Goal: Information Seeking & Learning: Learn about a topic

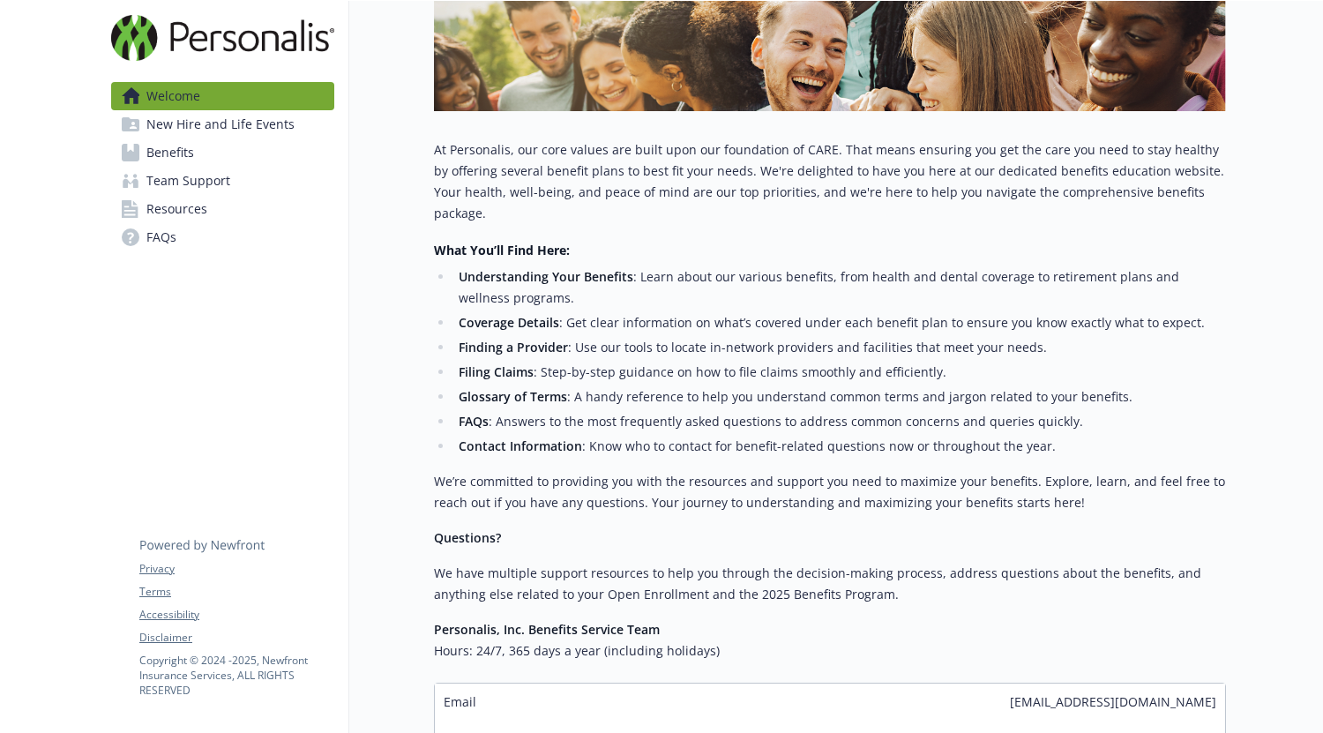
scroll to position [332, 0]
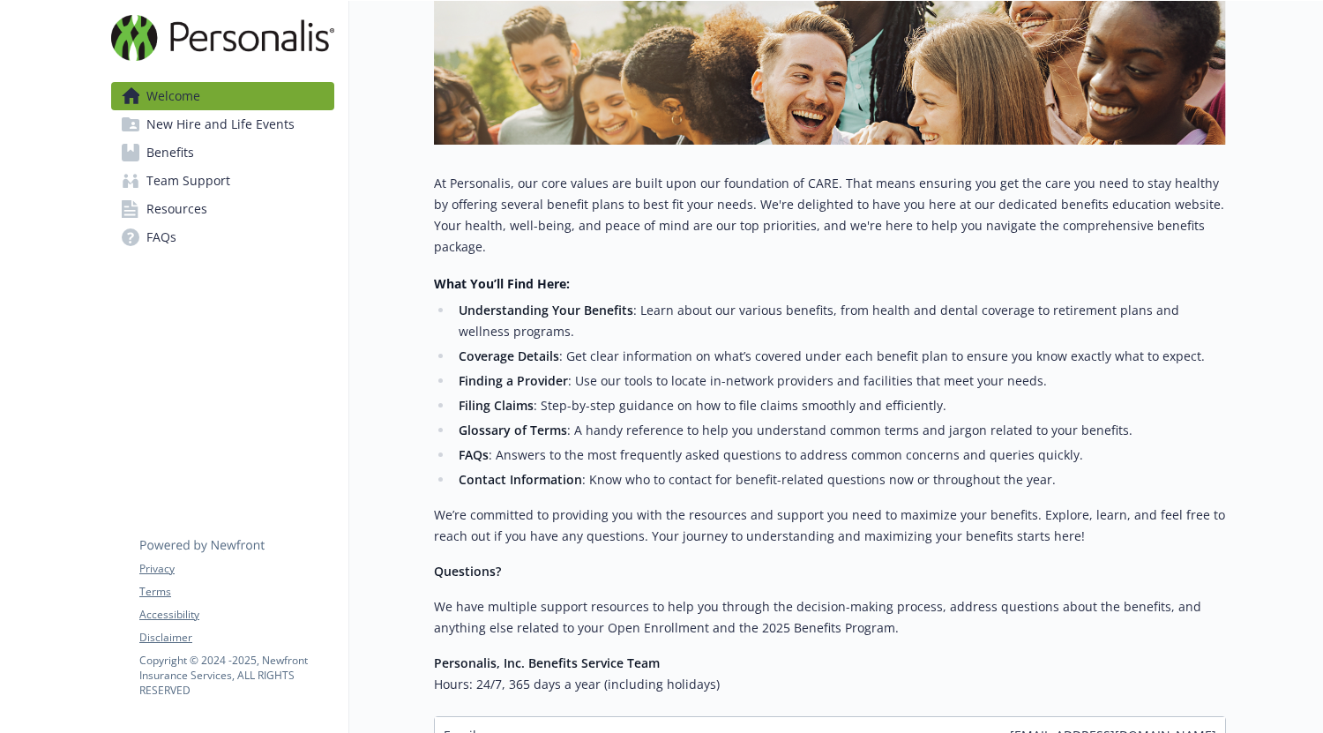
click at [201, 128] on span "New Hire and Life Events" at bounding box center [220, 124] width 148 height 28
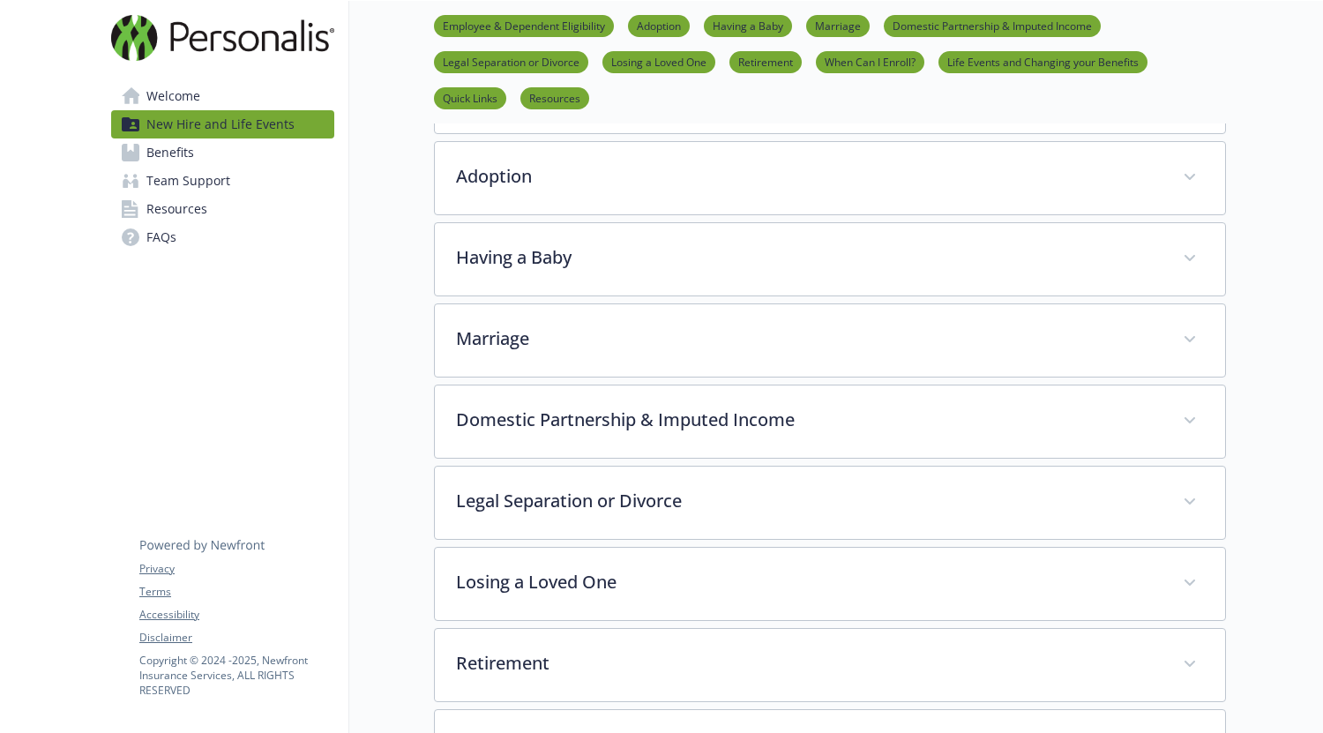
scroll to position [441, 0]
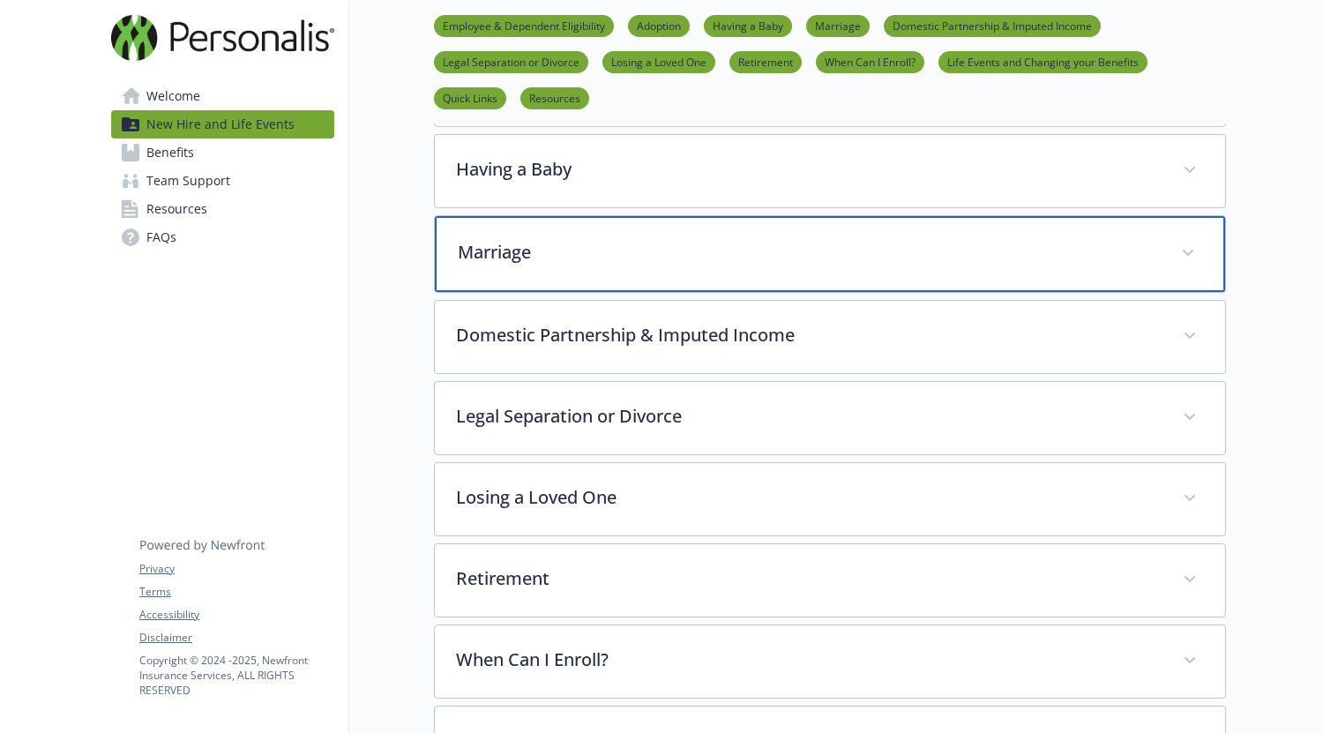
click at [584, 270] on div "Marriage" at bounding box center [830, 254] width 790 height 76
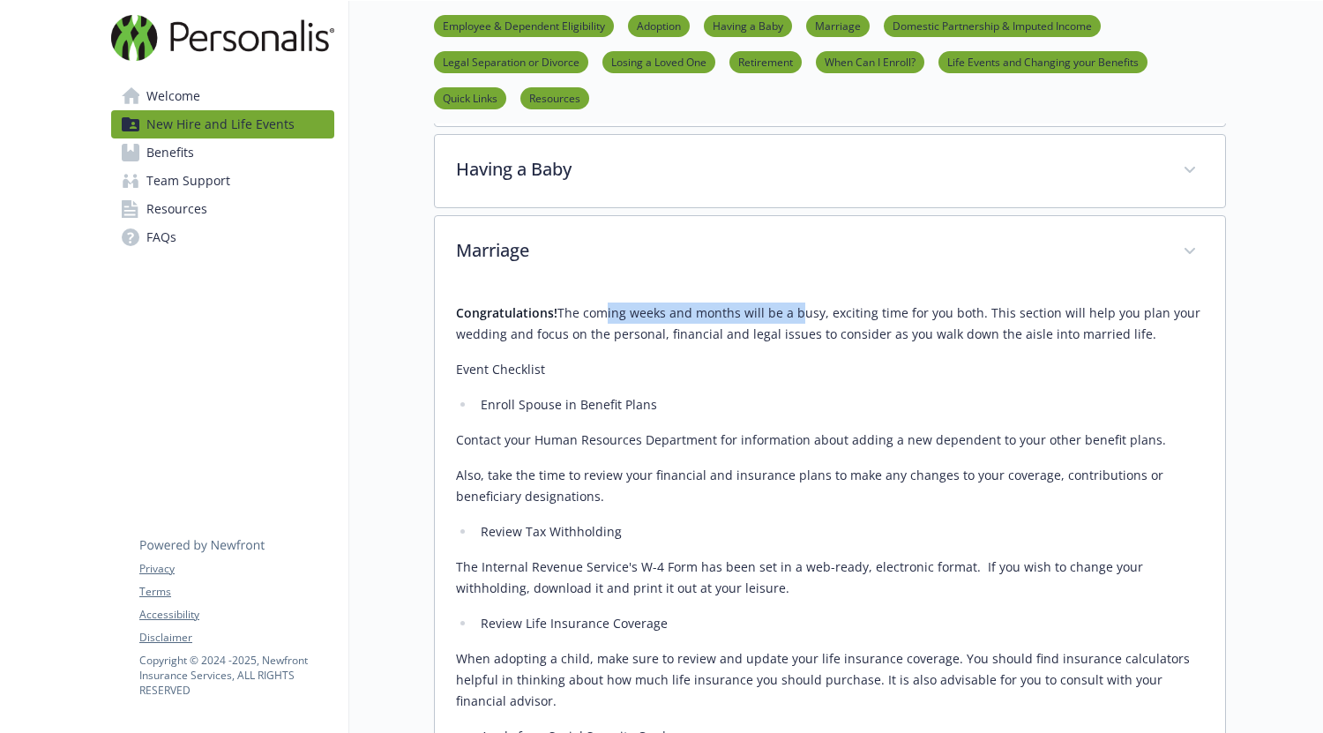
drag, startPoint x: 590, startPoint y: 319, endPoint x: 790, endPoint y: 317, distance: 200.2
click at [790, 317] on p "Congratulations! The coming weeks and months will be a busy, exciting time for …" at bounding box center [830, 323] width 748 height 42
drag, startPoint x: 831, startPoint y: 317, endPoint x: 770, endPoint y: 332, distance: 62.7
click at [830, 317] on p "Congratulations! The coming weeks and months will be a busy, exciting time for …" at bounding box center [830, 323] width 748 height 42
click at [746, 329] on p "Congratulations! The coming weeks and months will be a busy, exciting time for …" at bounding box center [830, 323] width 748 height 42
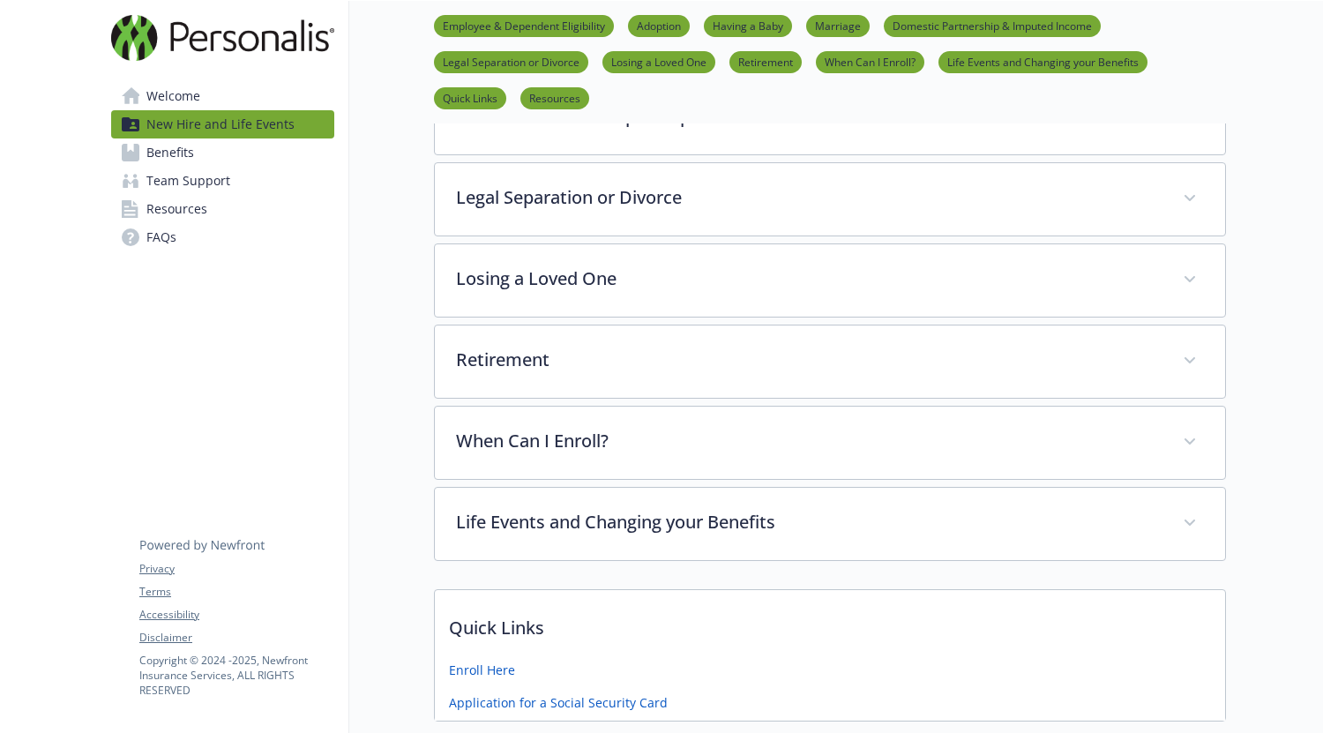
scroll to position [1676, 0]
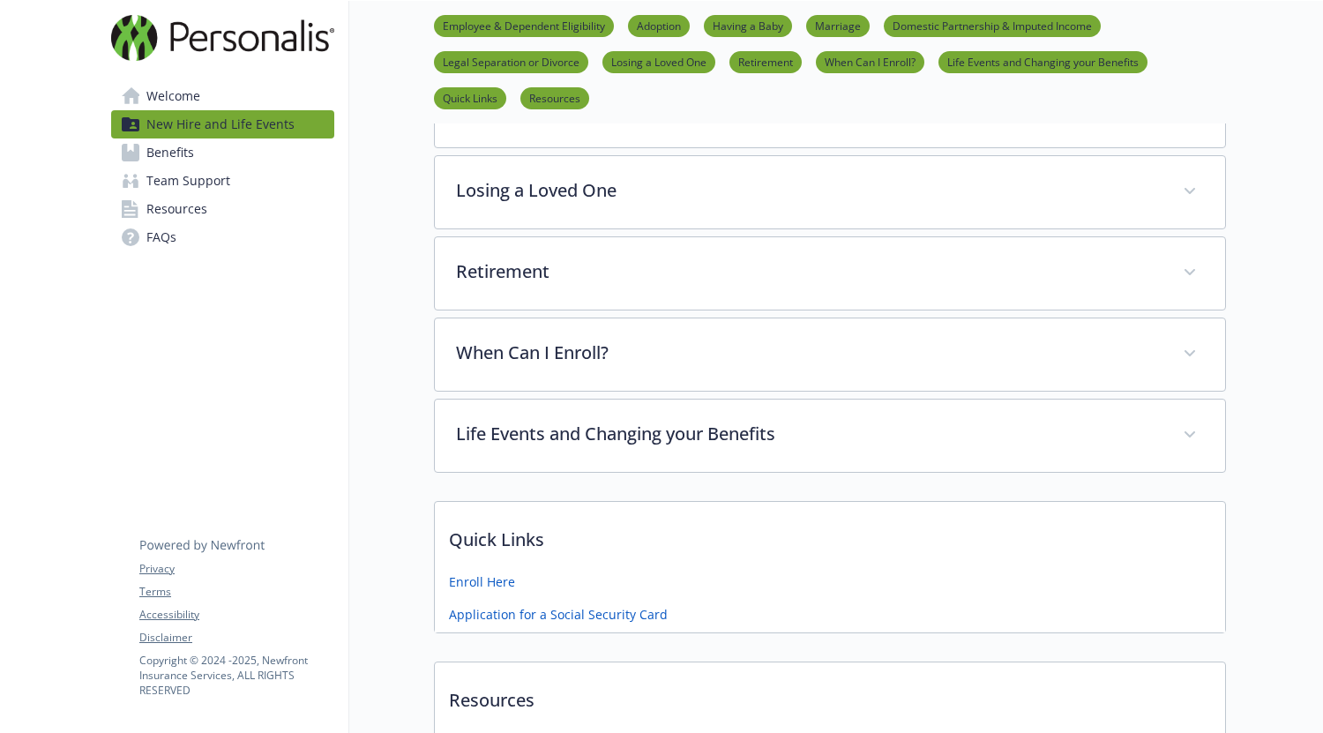
click at [225, 159] on link "Benefits" at bounding box center [222, 152] width 223 height 28
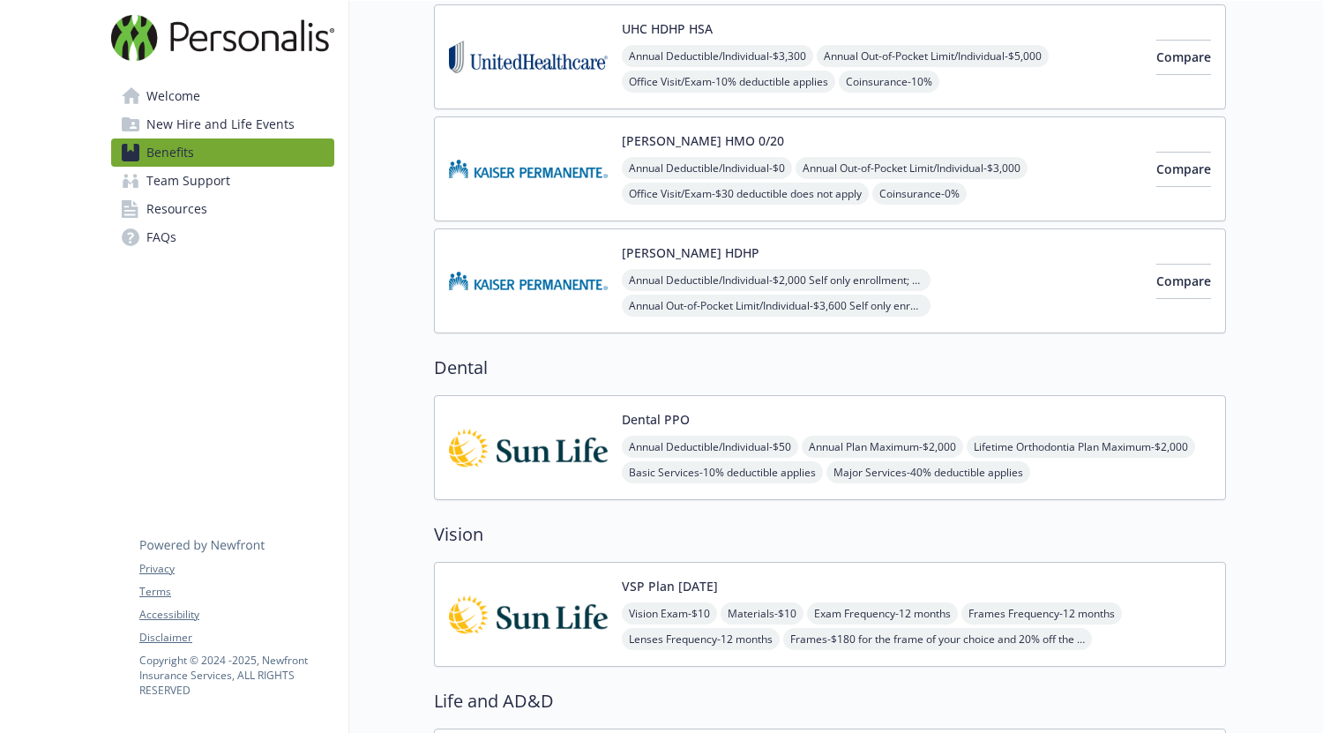
scroll to position [33, 0]
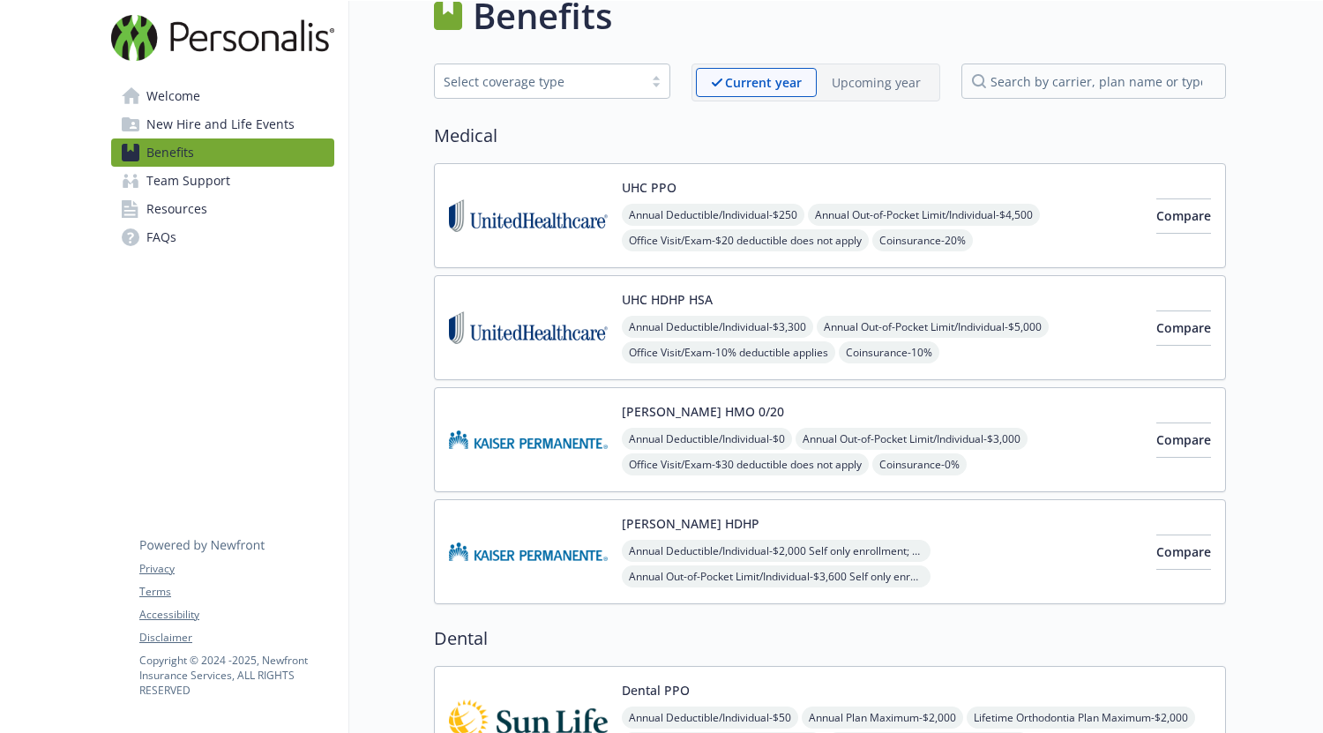
click at [233, 181] on link "Team Support" at bounding box center [222, 181] width 223 height 28
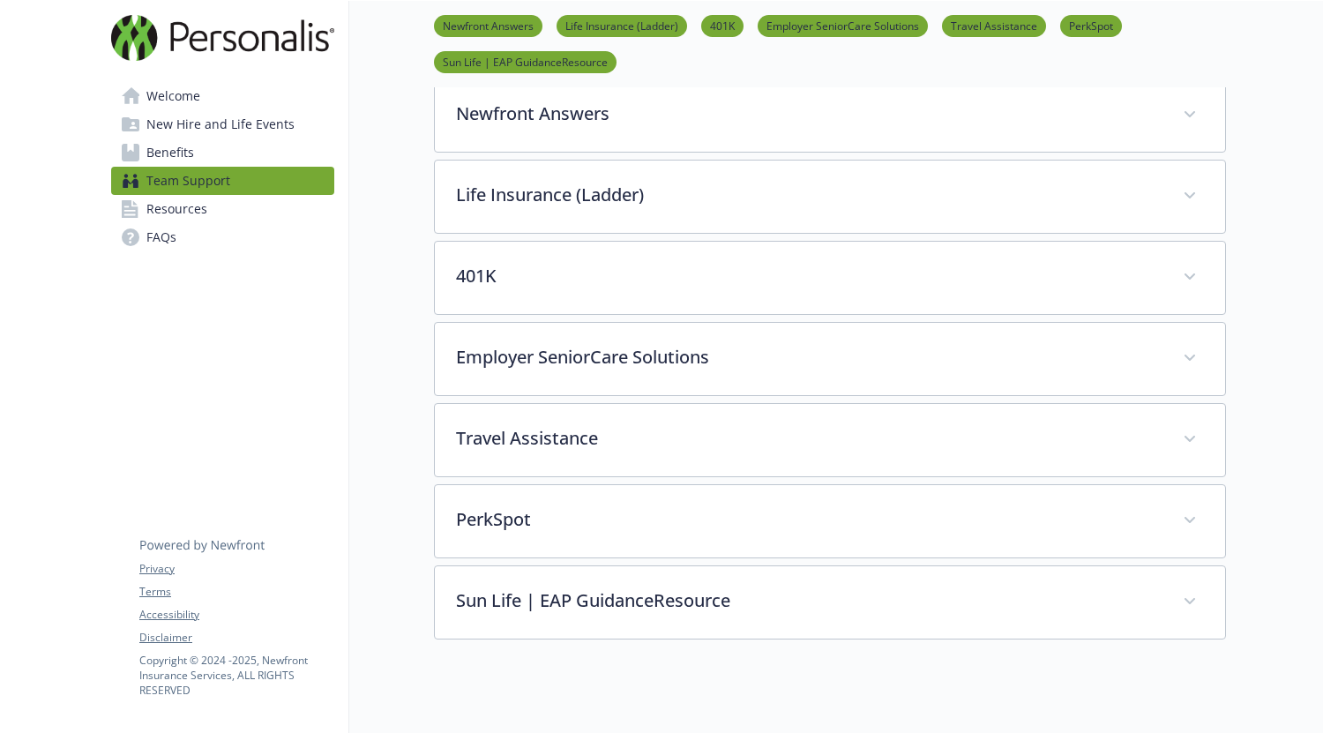
scroll to position [385, 0]
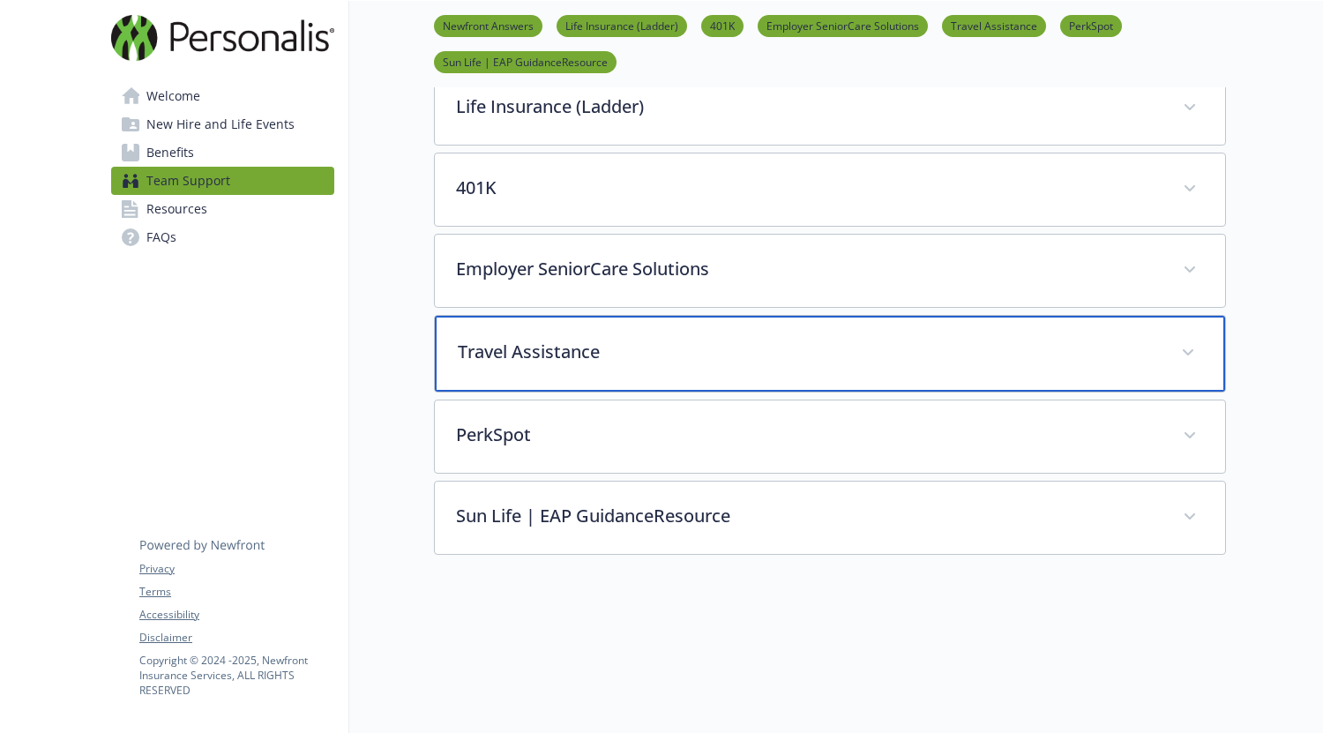
click at [580, 366] on div "Travel Assistance" at bounding box center [830, 354] width 790 height 76
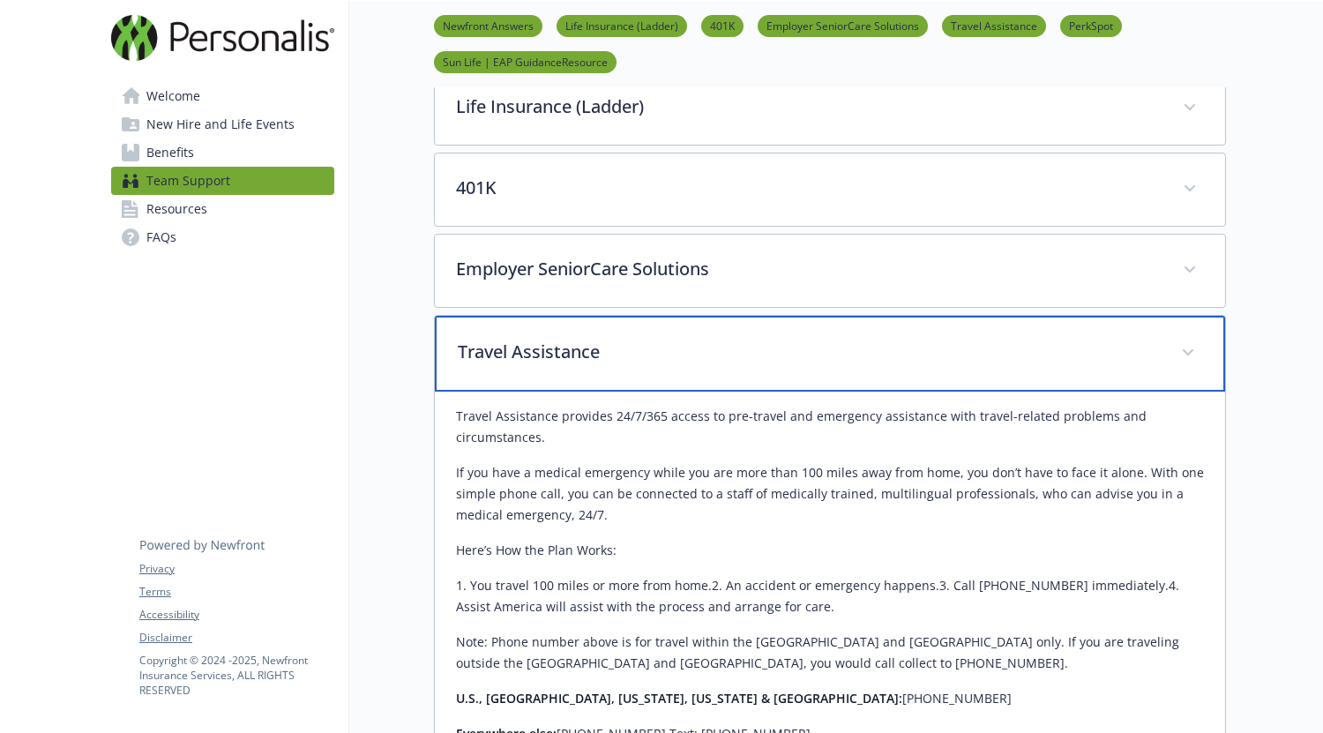
scroll to position [474, 0]
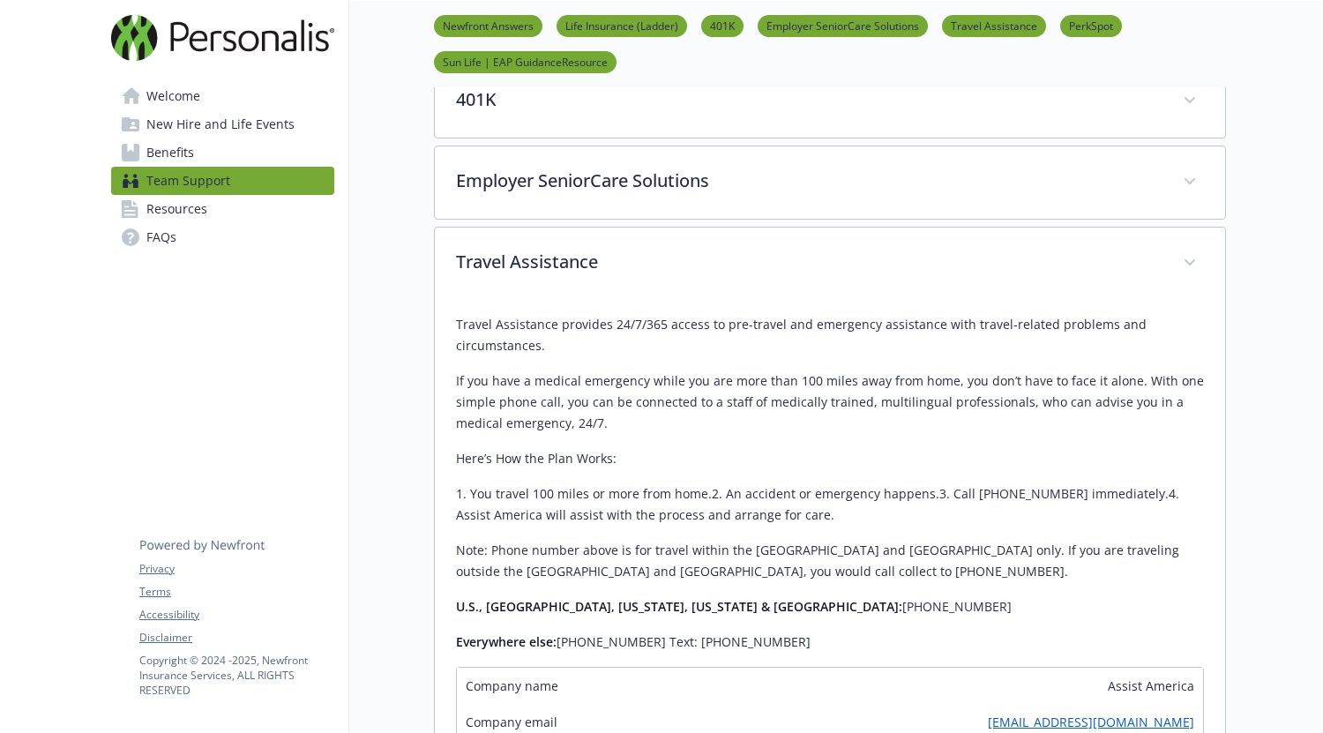
click at [213, 213] on link "Resources" at bounding box center [222, 209] width 223 height 28
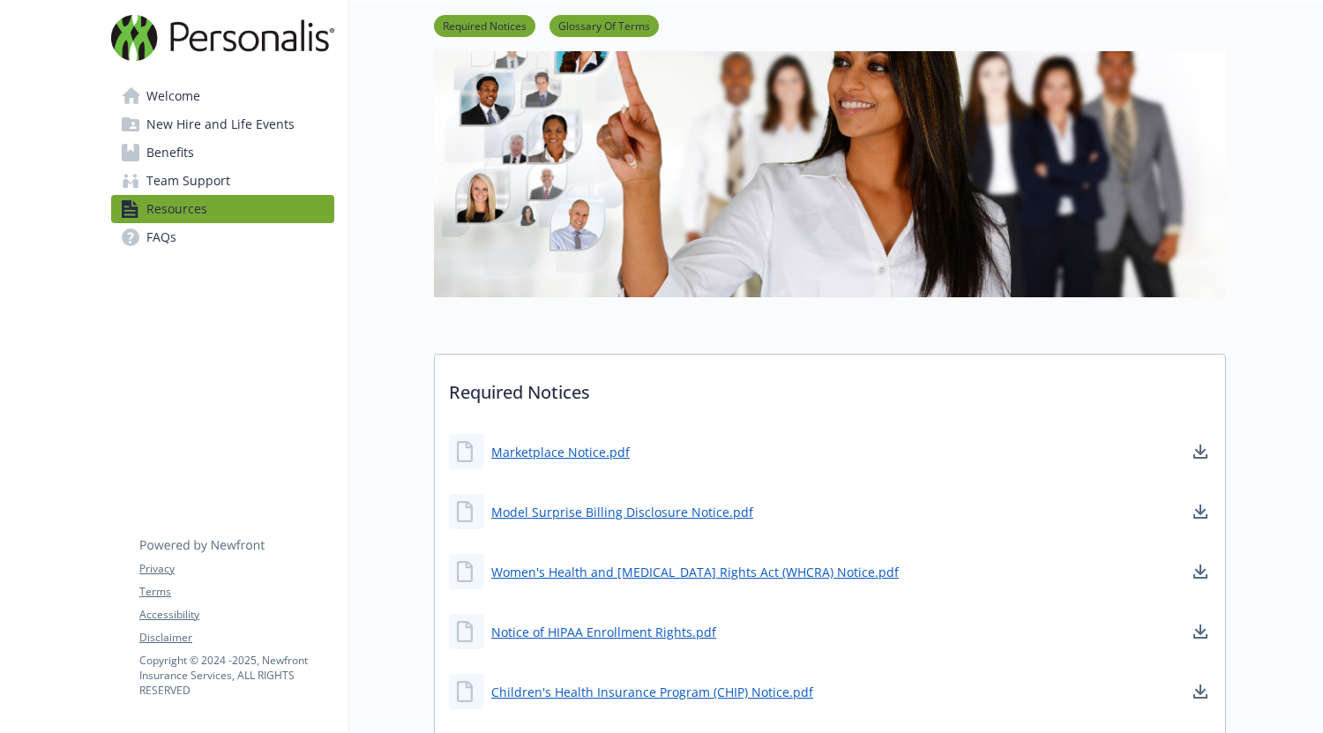
scroll to position [121, 0]
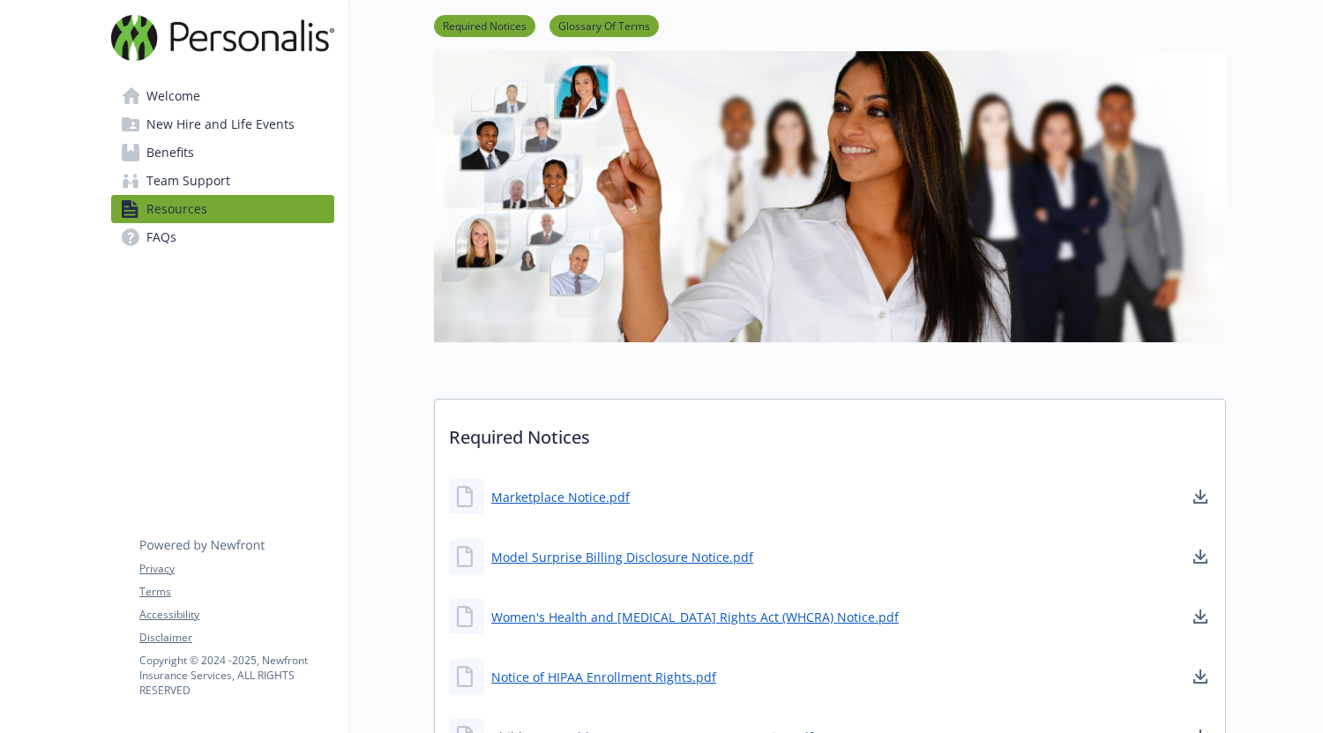
click at [184, 89] on span "Welcome" at bounding box center [173, 96] width 54 height 28
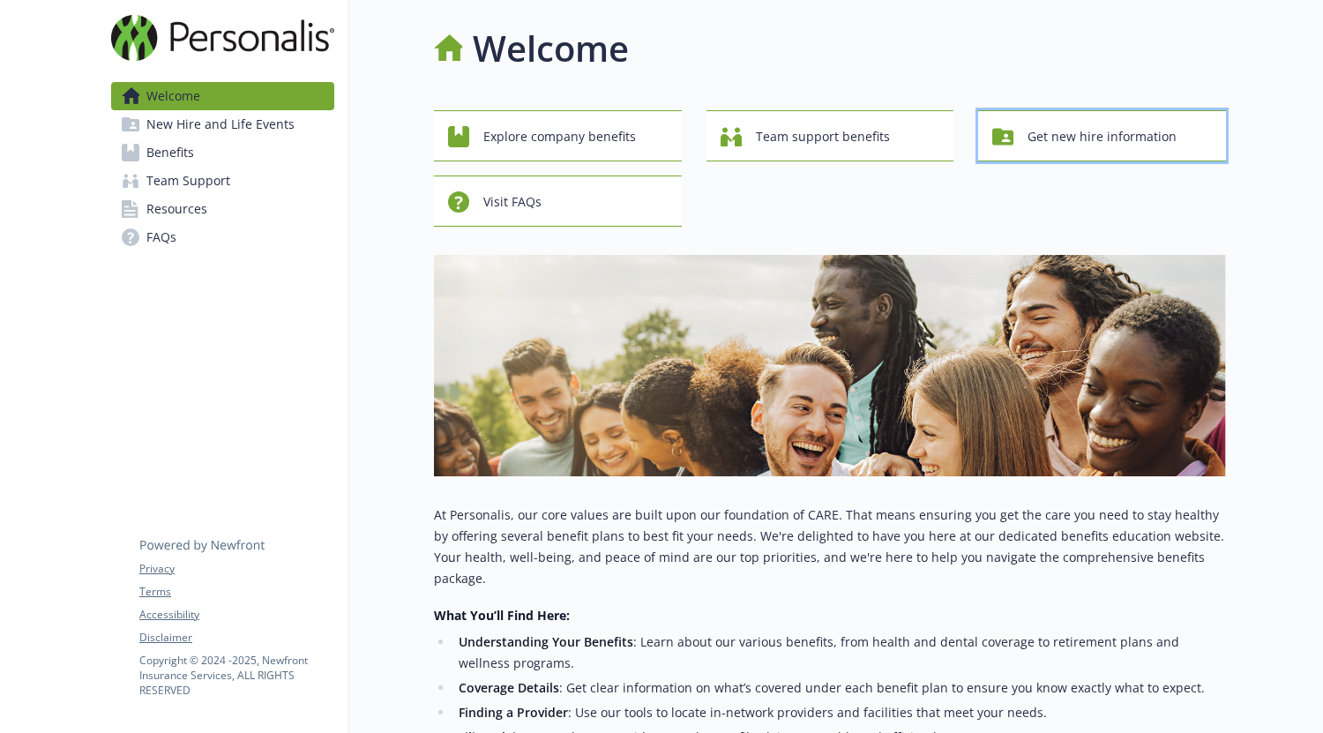
click at [1163, 138] on span "Get new hire information" at bounding box center [1101, 137] width 149 height 34
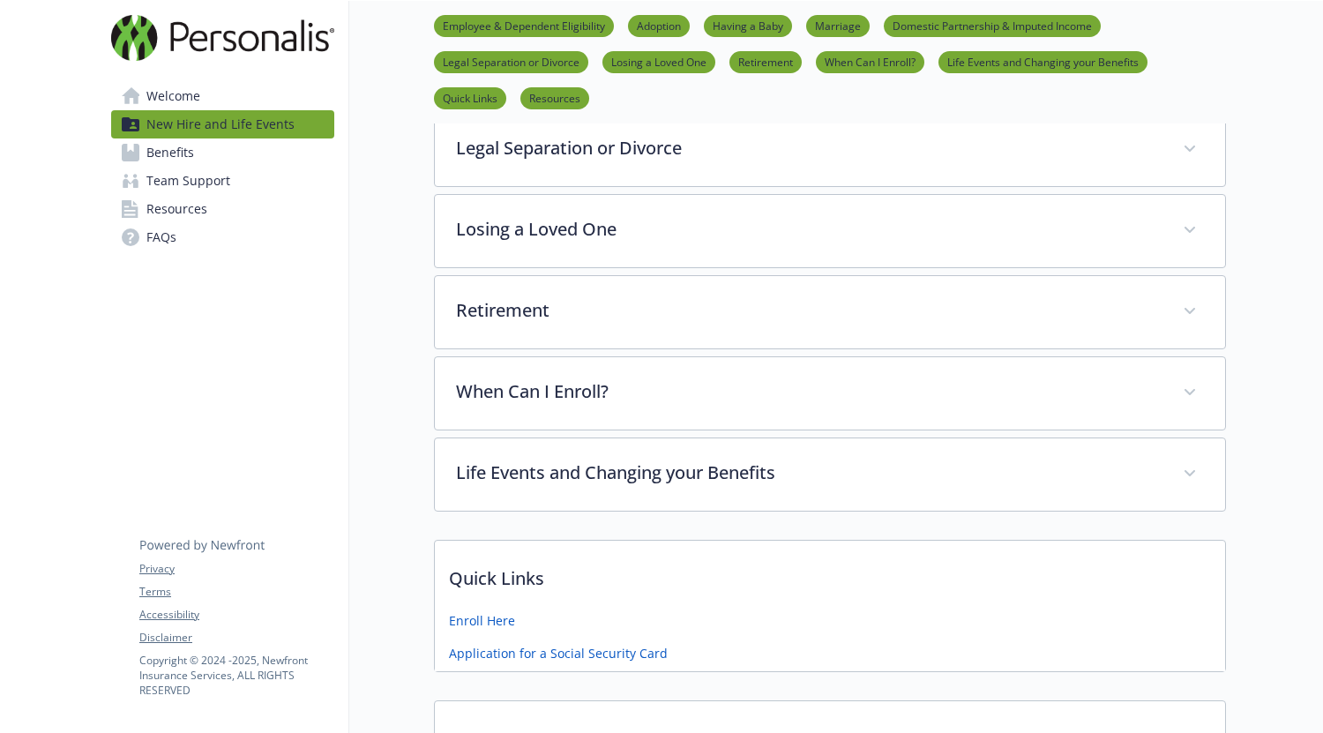
scroll to position [794, 0]
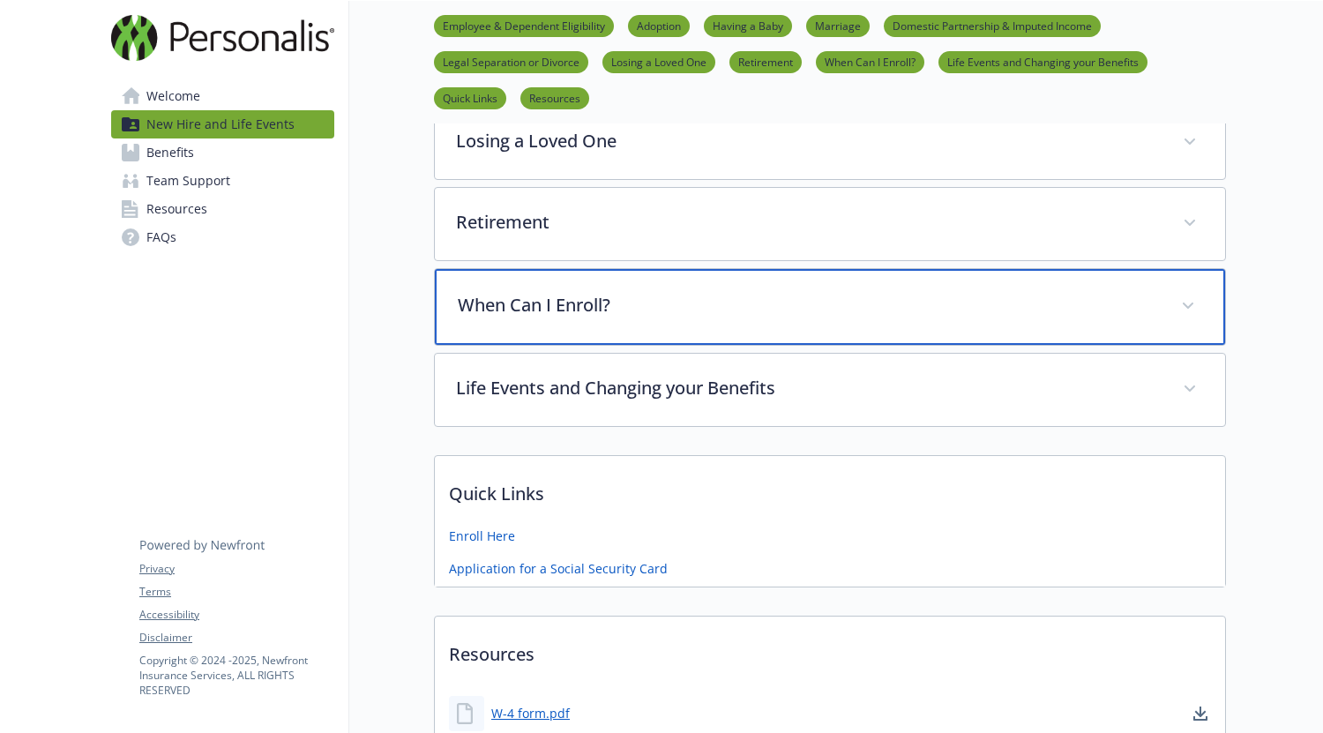
click at [730, 317] on div "When Can I Enroll?" at bounding box center [830, 307] width 790 height 76
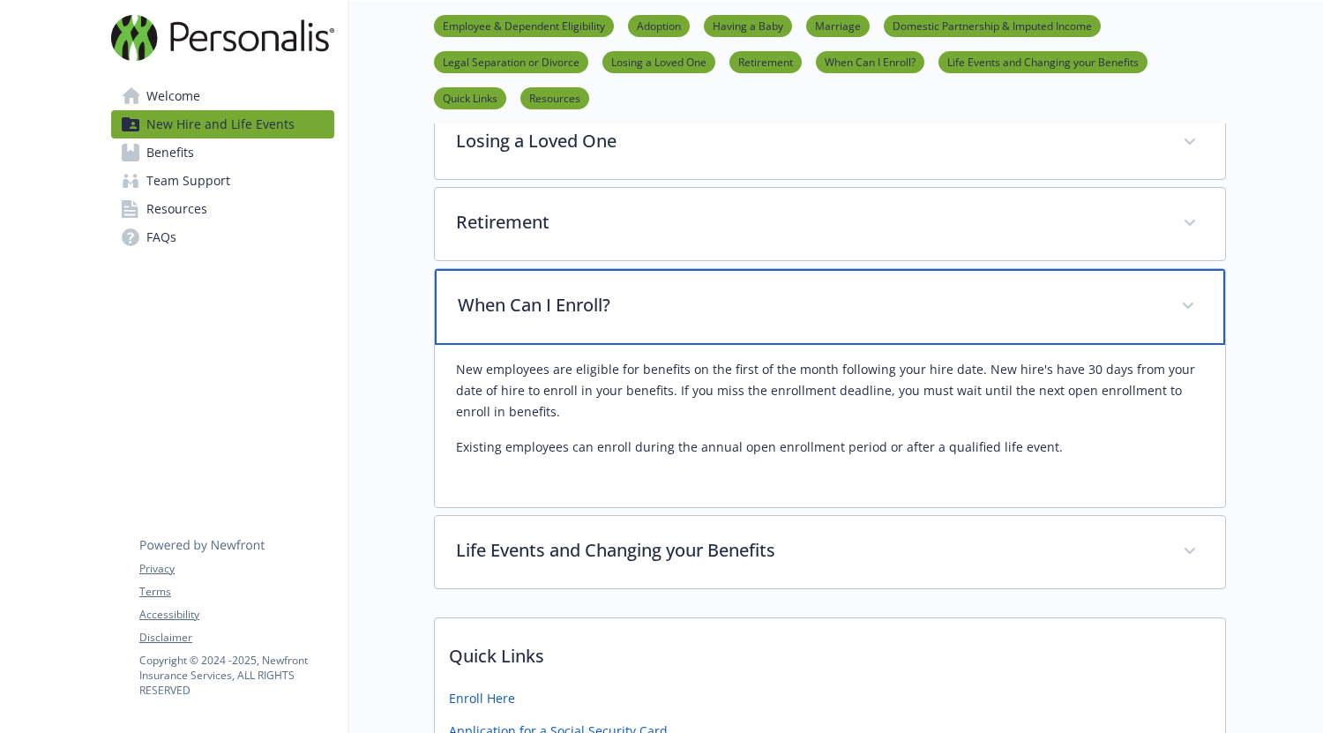
click at [730, 317] on div "When Can I Enroll?" at bounding box center [830, 307] width 790 height 76
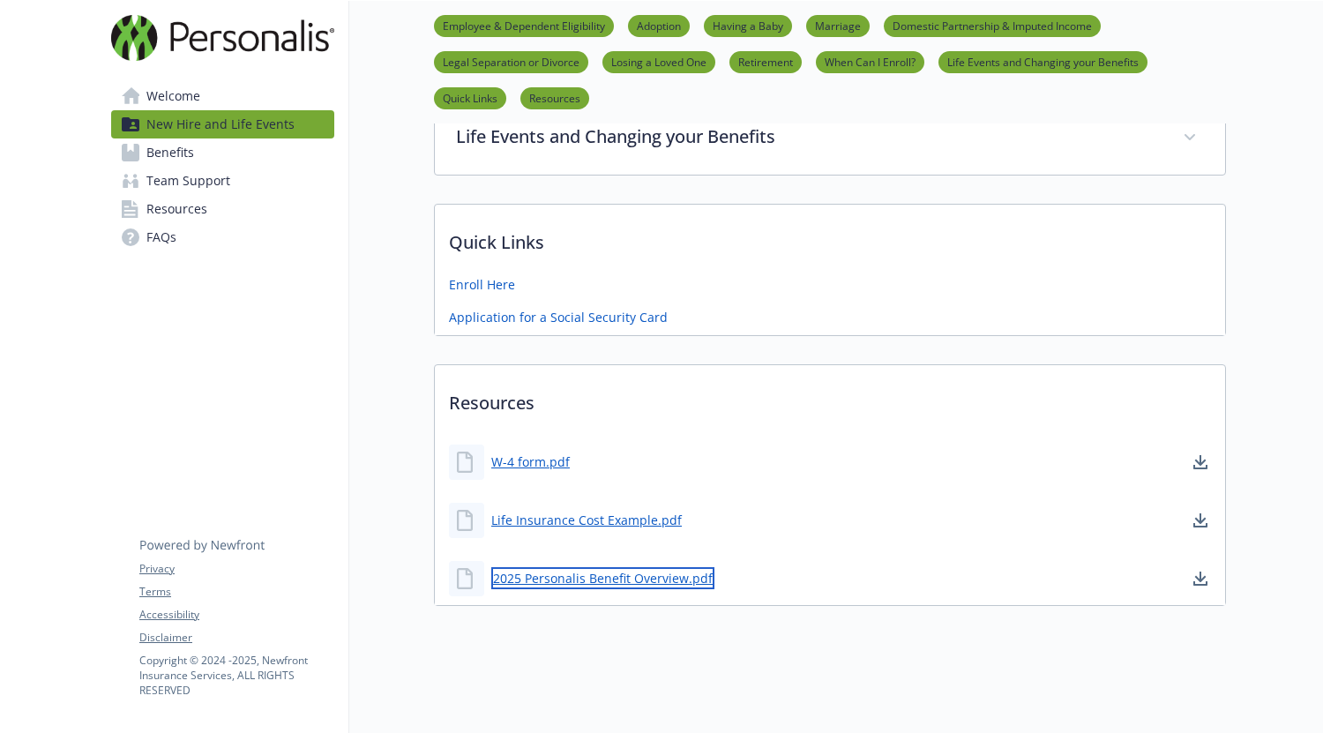
scroll to position [1054, 0]
click at [566, 567] on link "2025 Personalis Benefit Overview.pdf" at bounding box center [602, 578] width 223 height 22
click at [208, 156] on link "Benefits" at bounding box center [222, 152] width 223 height 28
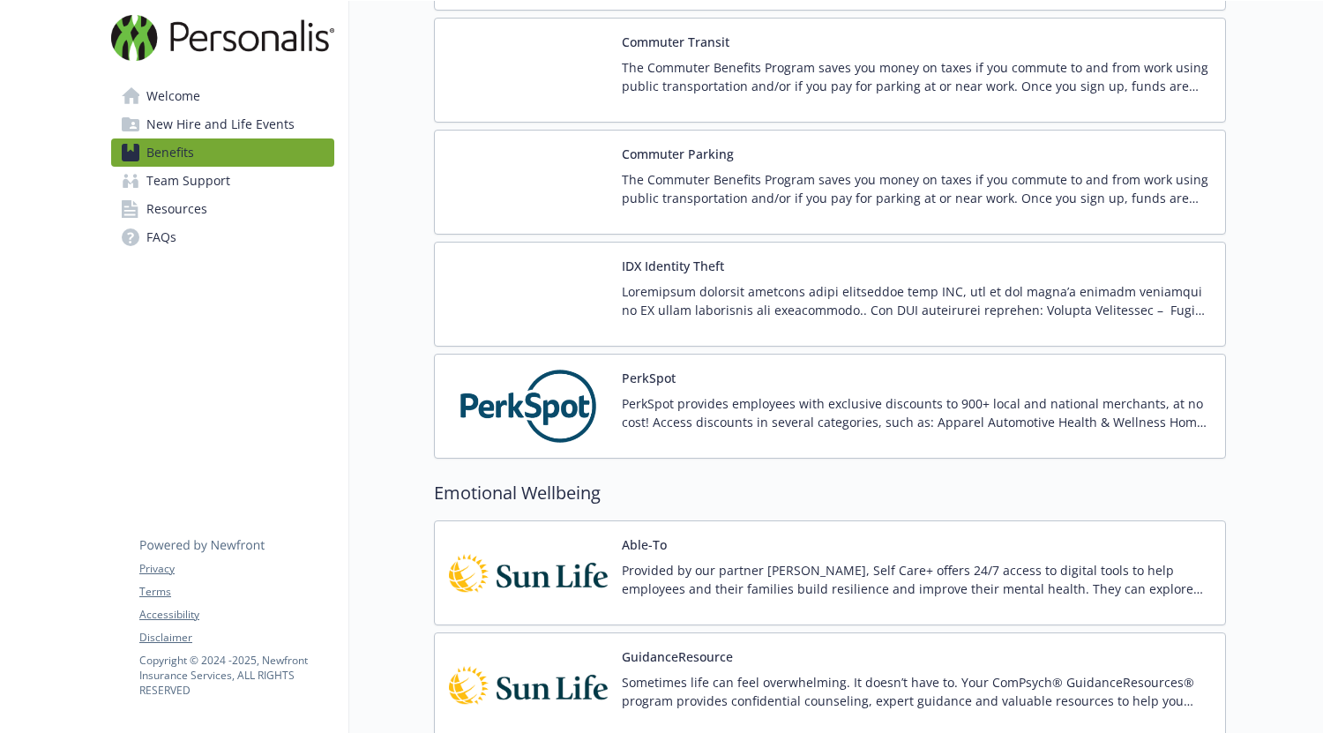
scroll to position [2943, 0]
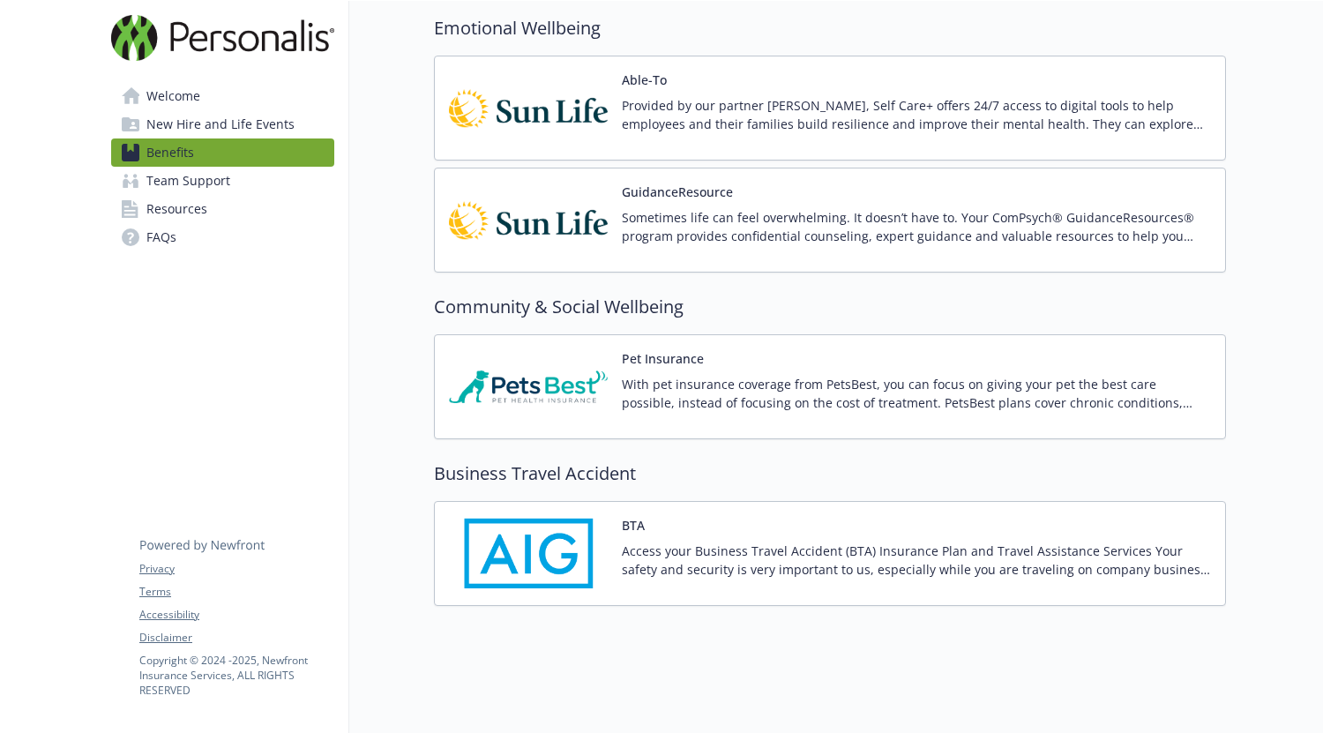
click at [252, 180] on link "Team Support" at bounding box center [222, 181] width 223 height 28
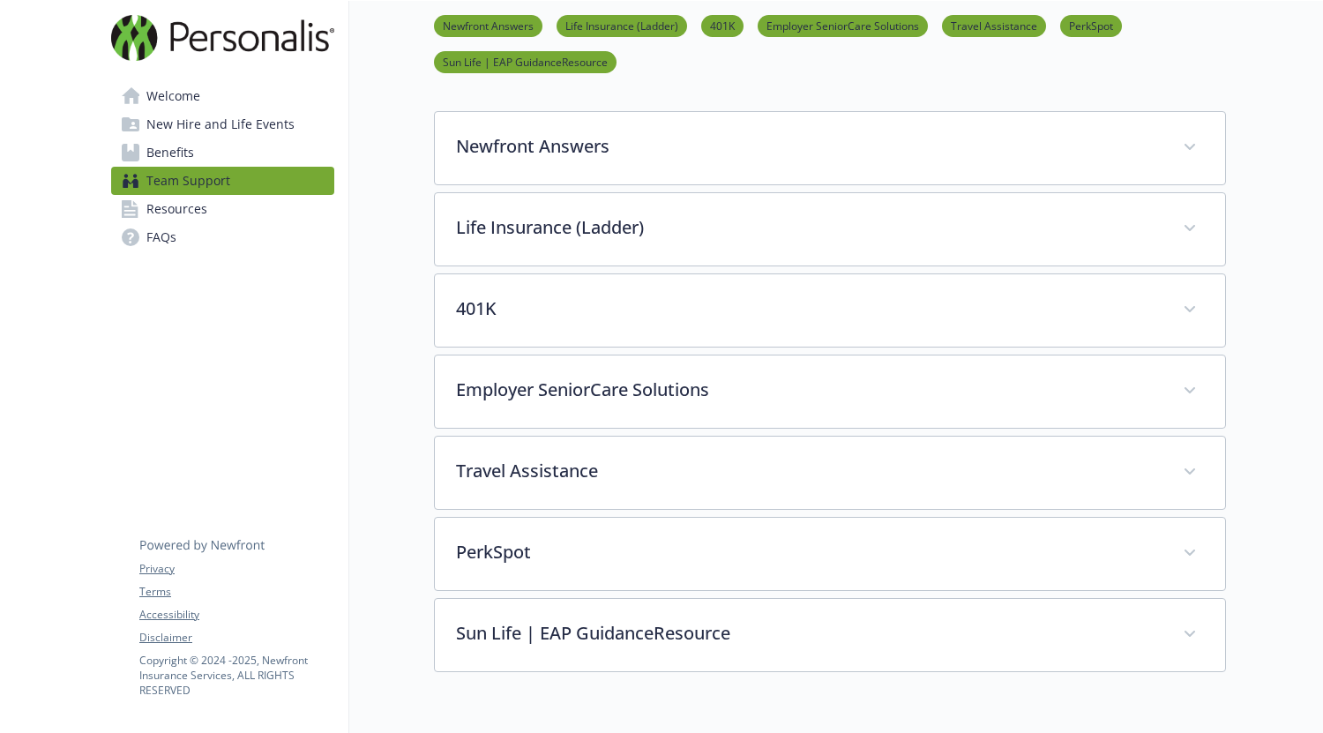
scroll to position [176, 0]
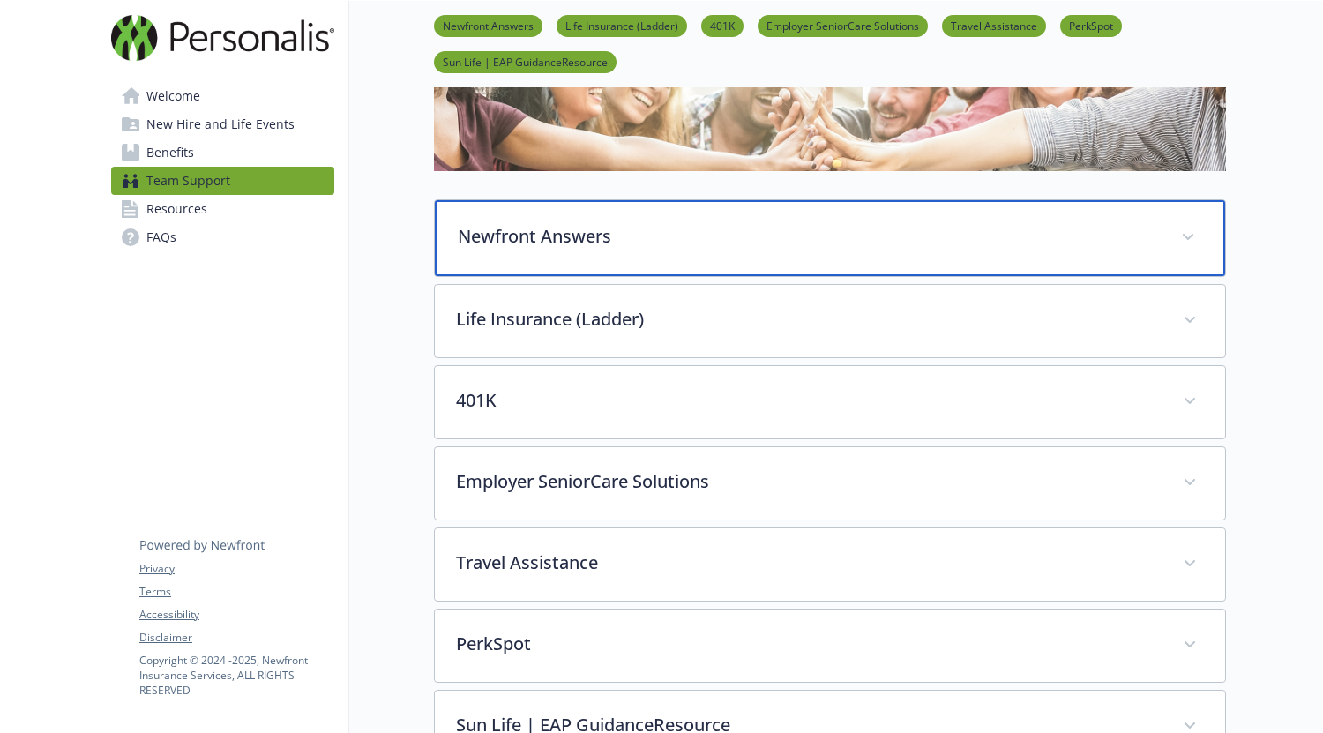
click at [547, 245] on p "Newfront Answers" at bounding box center [809, 236] width 702 height 26
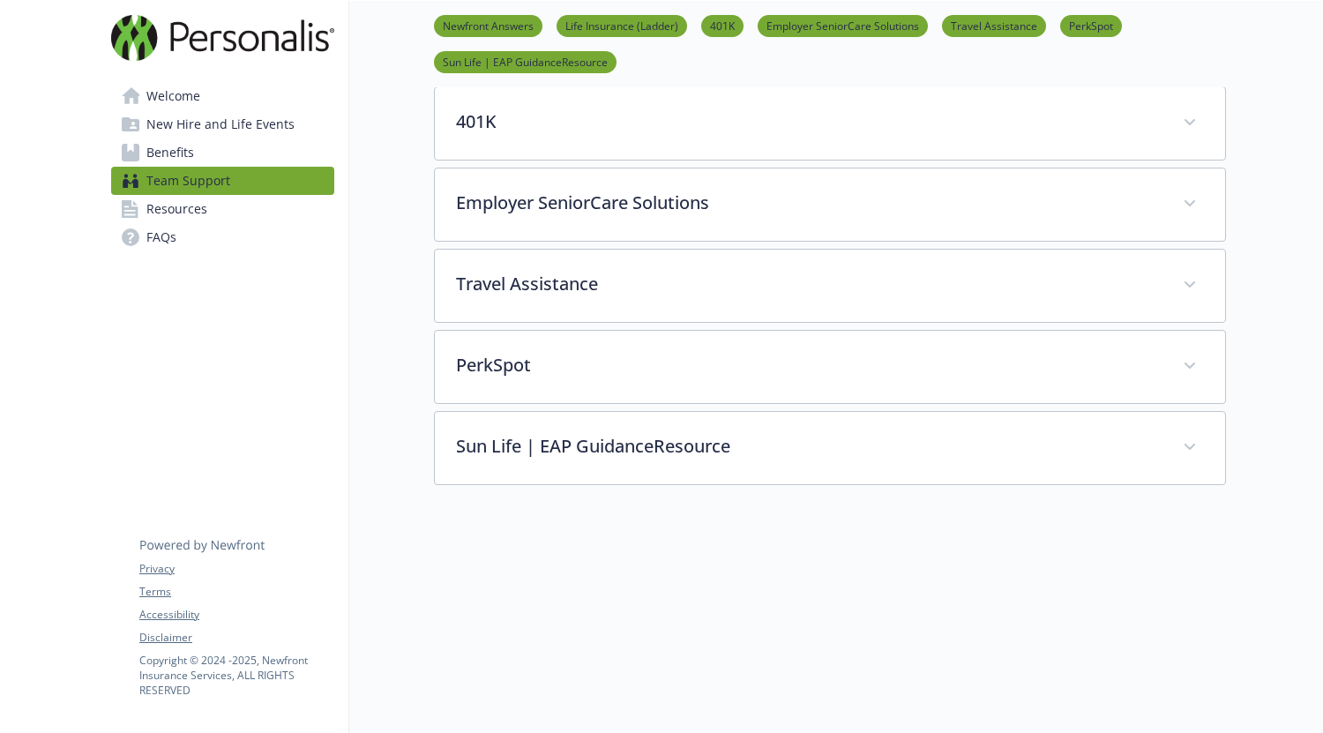
scroll to position [970, 0]
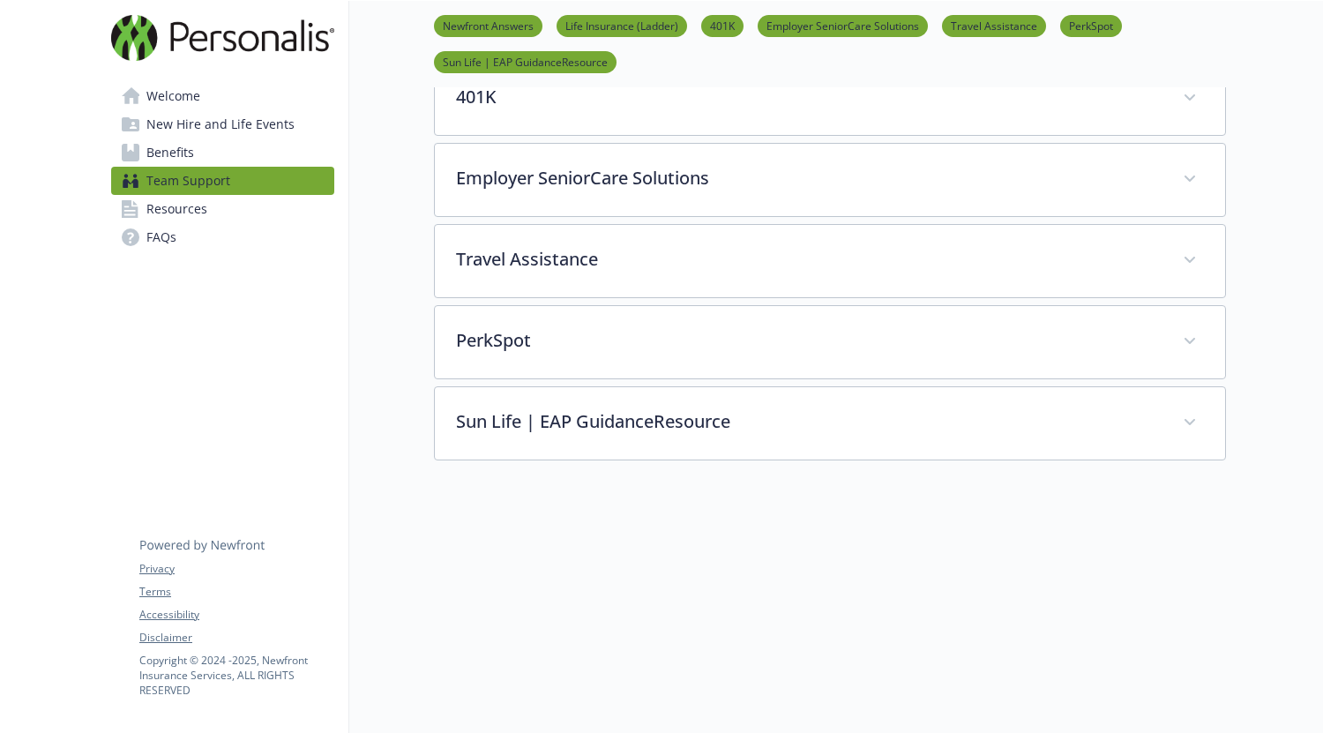
click at [223, 206] on link "Resources" at bounding box center [222, 209] width 223 height 28
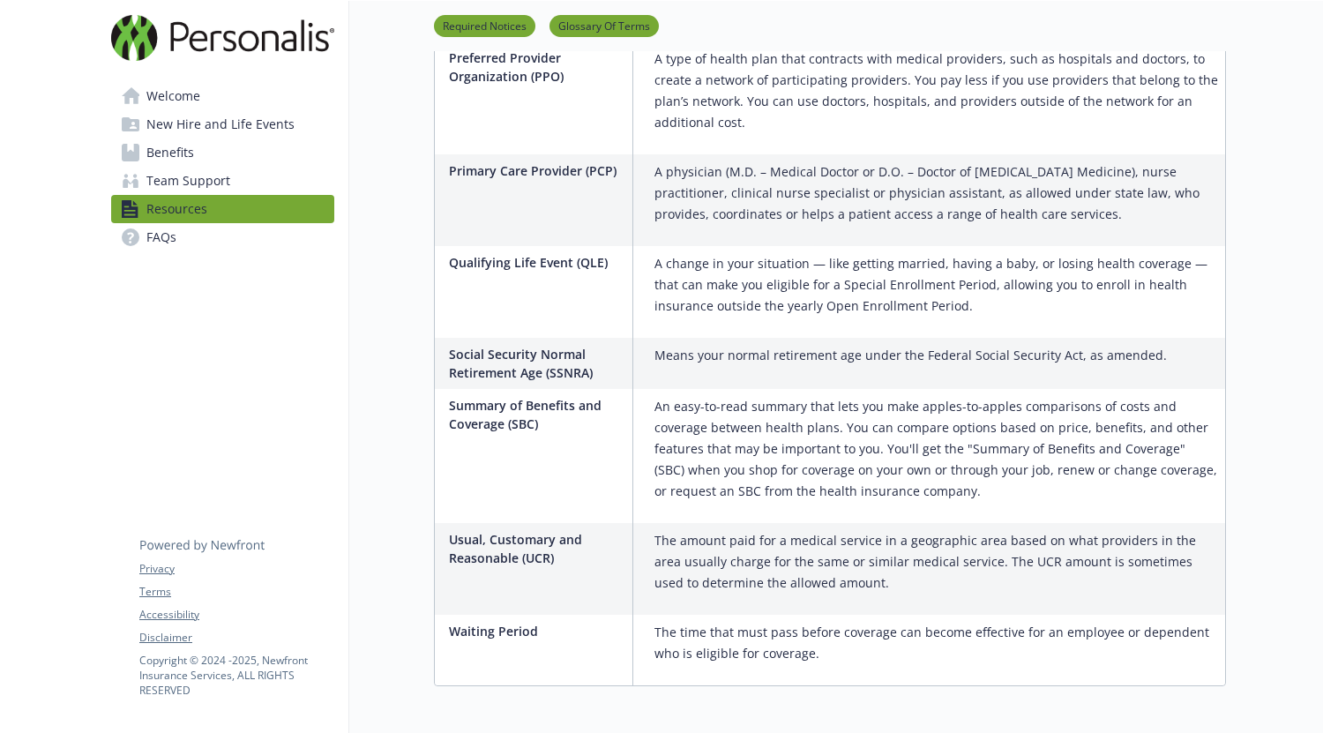
scroll to position [3757, 0]
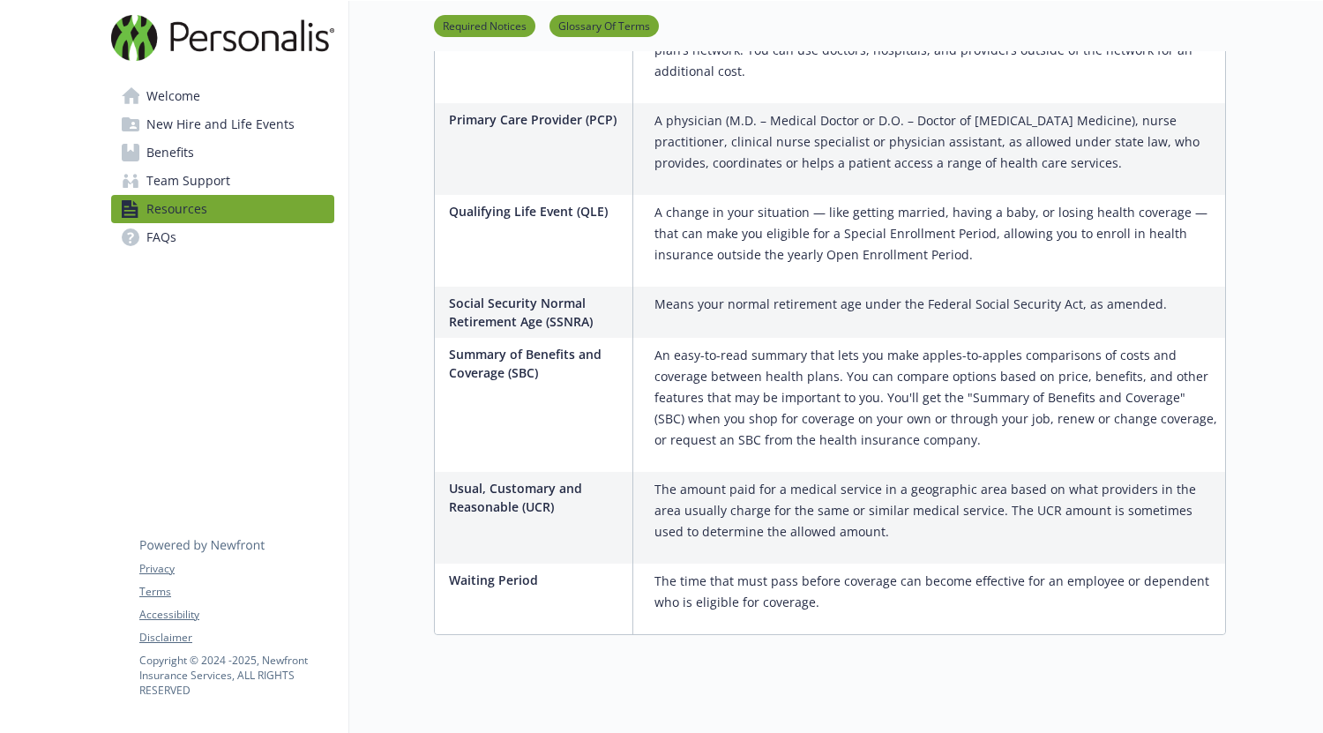
click at [214, 243] on link "FAQs" at bounding box center [222, 237] width 223 height 28
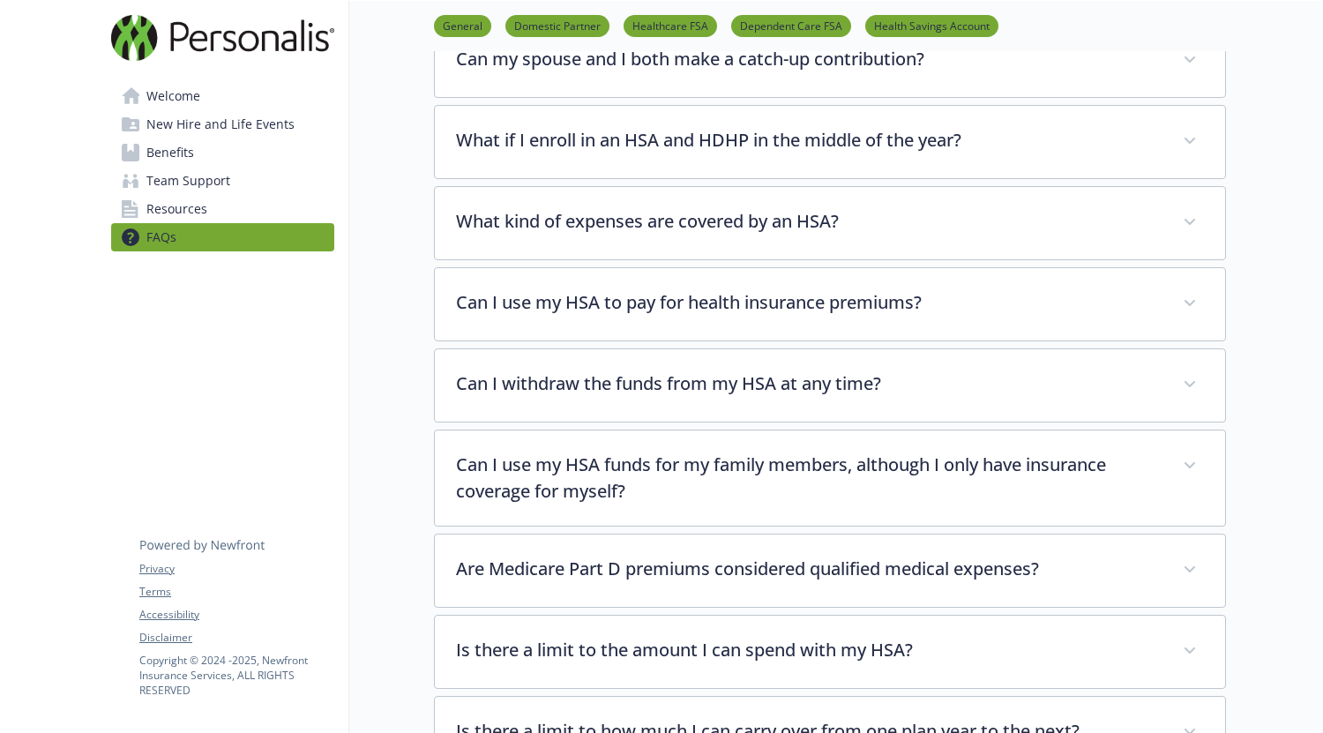
scroll to position [1265, 0]
